Goal: Task Accomplishment & Management: Complete application form

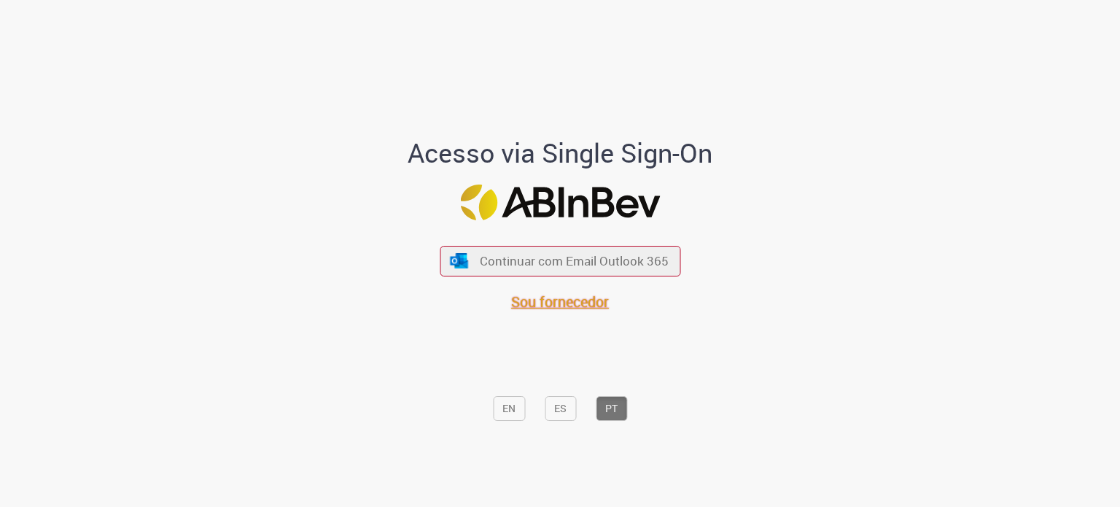
click at [550, 300] on span "Sou fornecedor" at bounding box center [560, 302] width 98 height 20
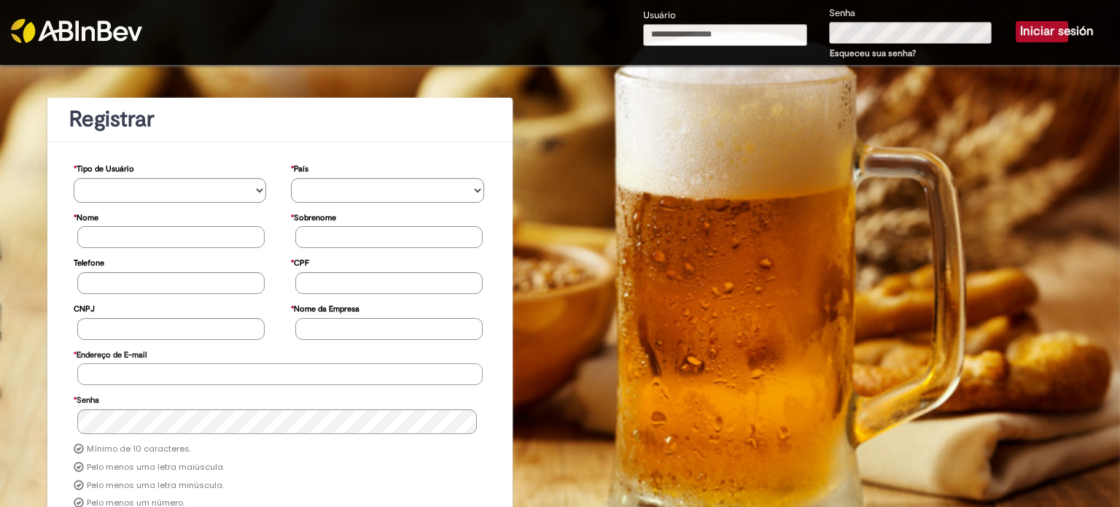
type input "**********"
